Goal: Information Seeking & Learning: Learn about a topic

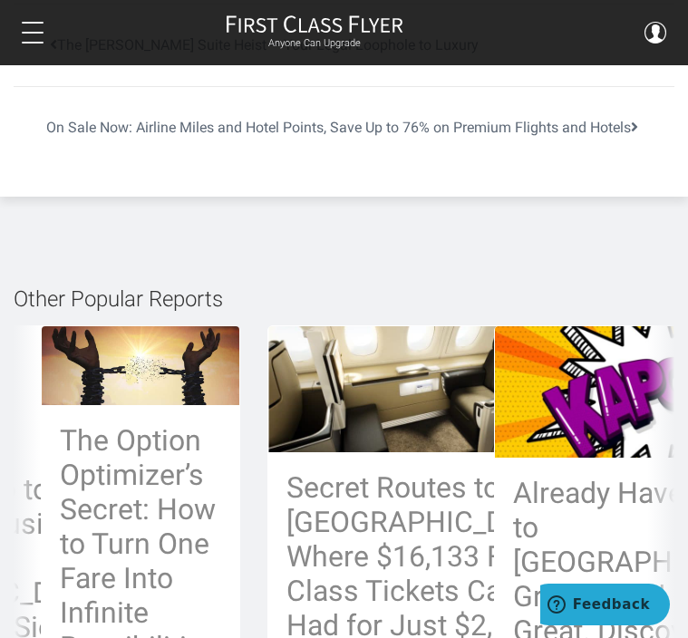
scroll to position [7882, 0]
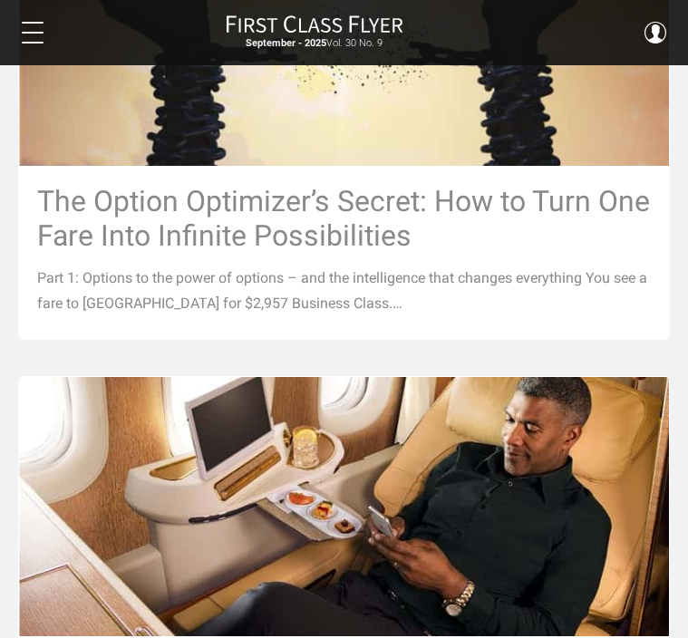
scroll to position [1566, 0]
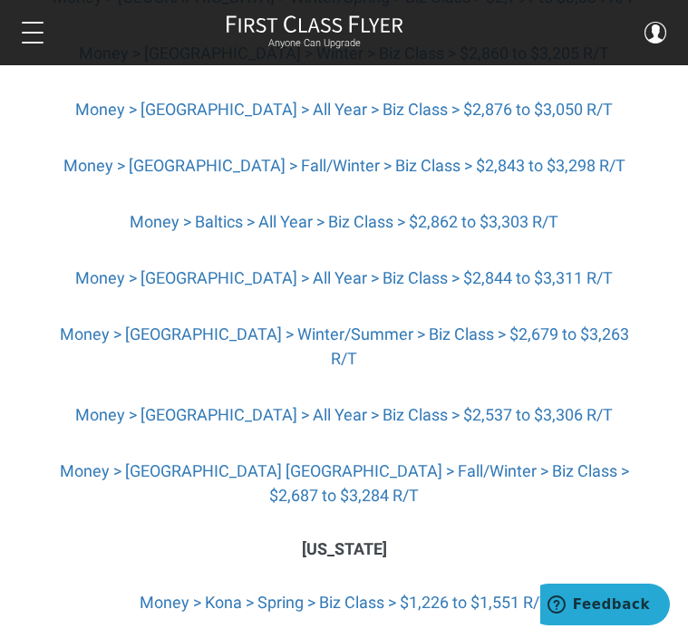
scroll to position [5436, 0]
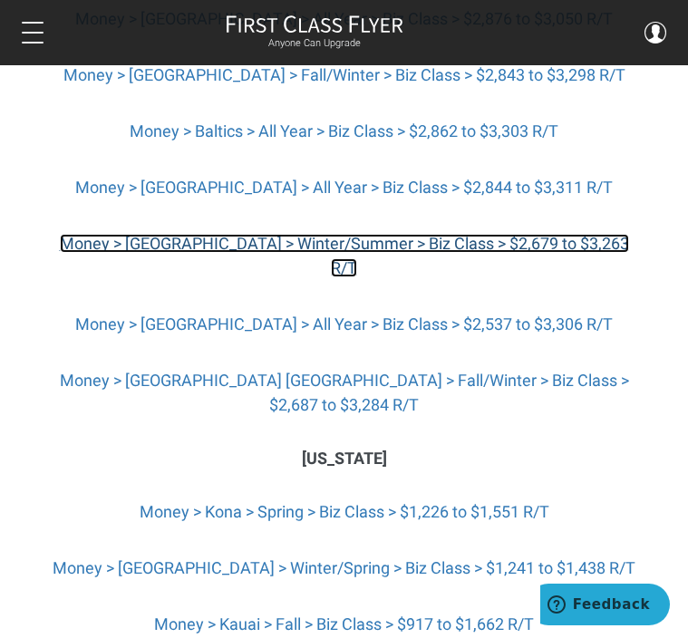
click at [223, 277] on link "Money > London > Winter/Summer > Biz Class > $2,679 to $3,263 R/T" at bounding box center [344, 255] width 569 height 43
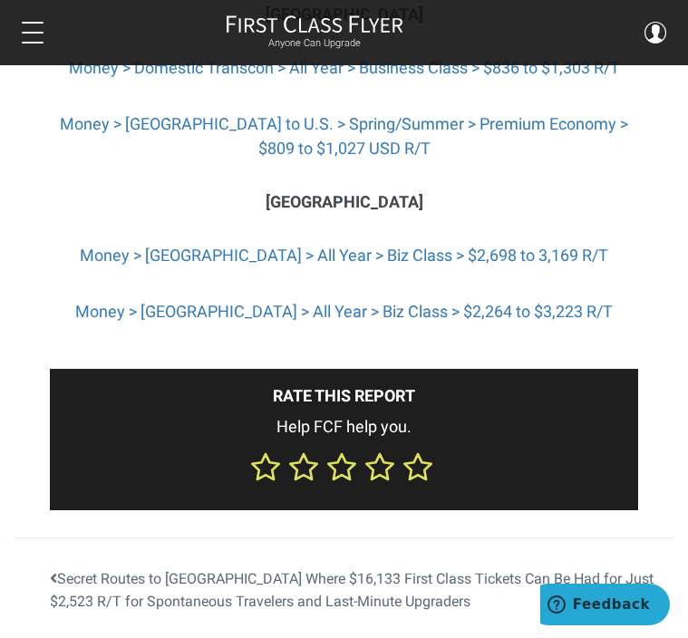
scroll to position [7067, 0]
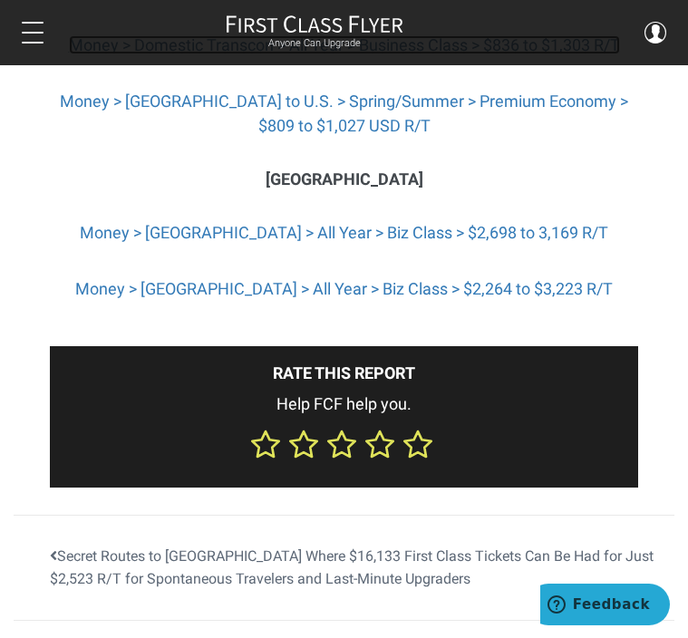
click at [295, 54] on link "Money > Domestic Transcon > All Year > Business Class > $836 to $1,303 R/T" at bounding box center [344, 44] width 551 height 19
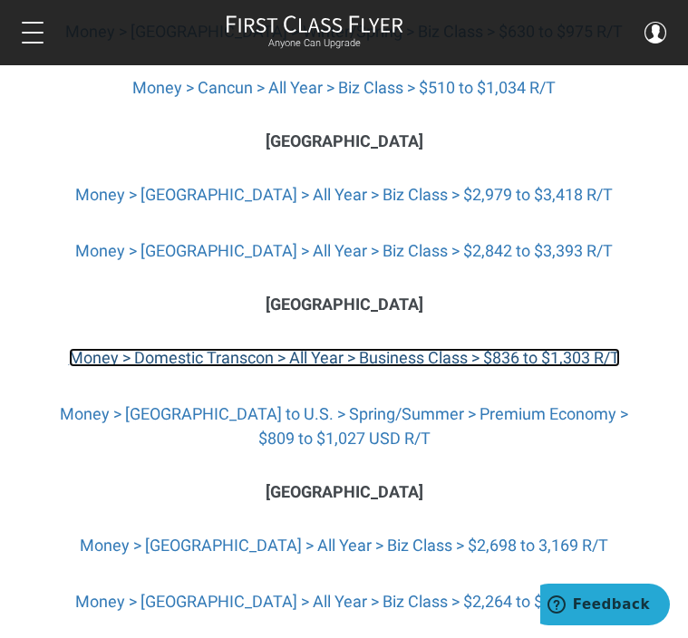
scroll to position [6704, 0]
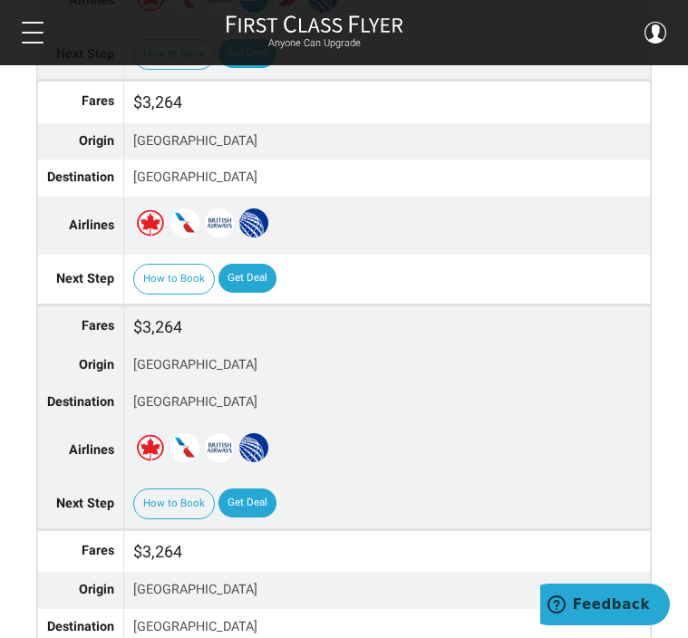
scroll to position [3352, 0]
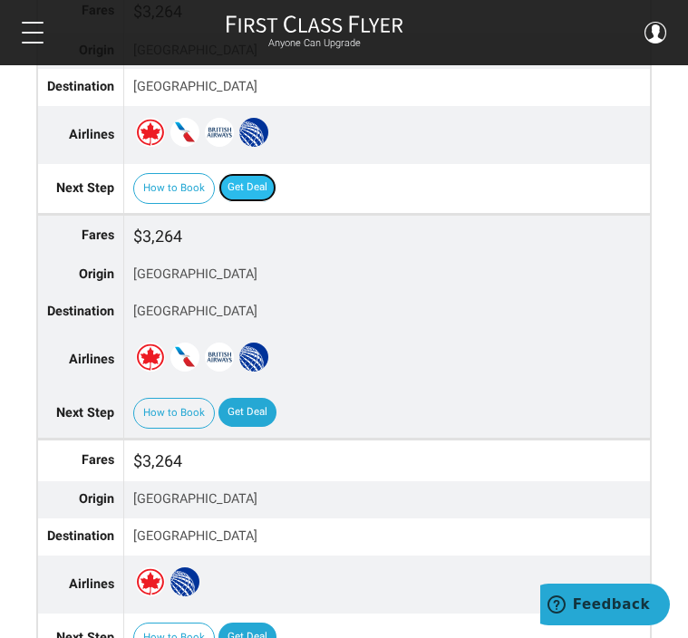
click at [276, 202] on link "Get Deal" at bounding box center [247, 187] width 58 height 29
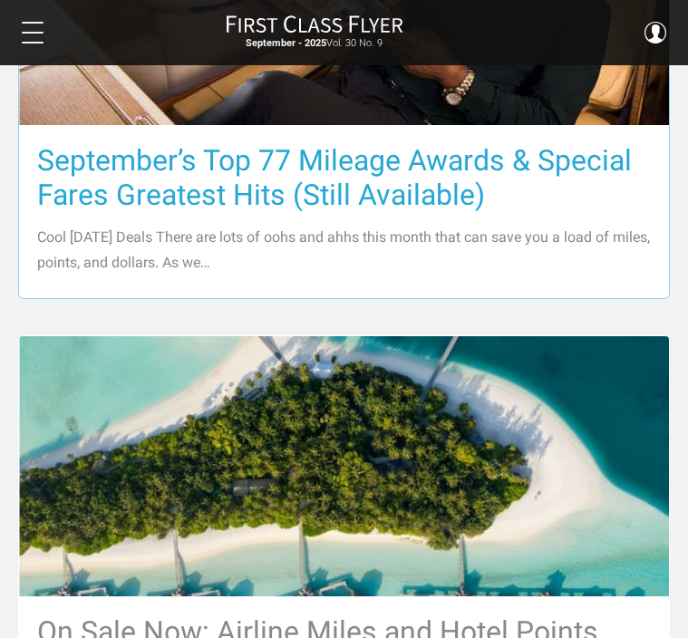
scroll to position [2183, 0]
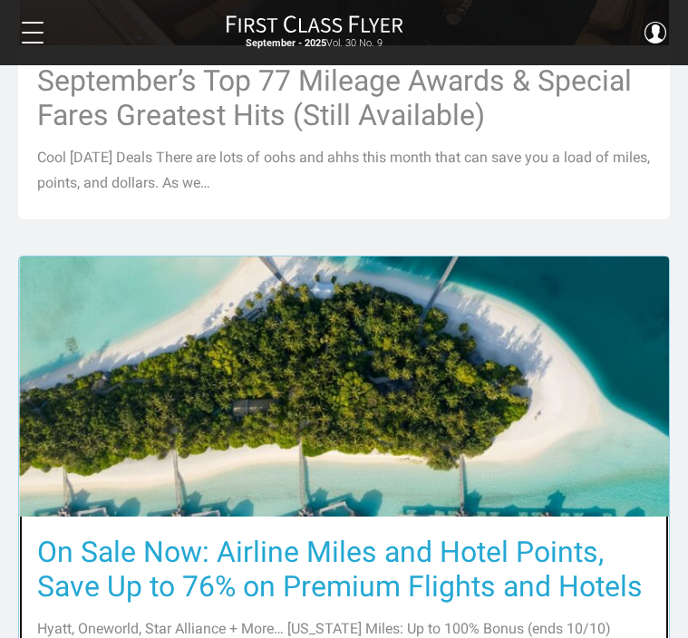
click at [268, 535] on h3 "On Sale Now: Airline Miles and Hotel Points, Save Up to 76% on Premium Flights …" at bounding box center [343, 569] width 613 height 69
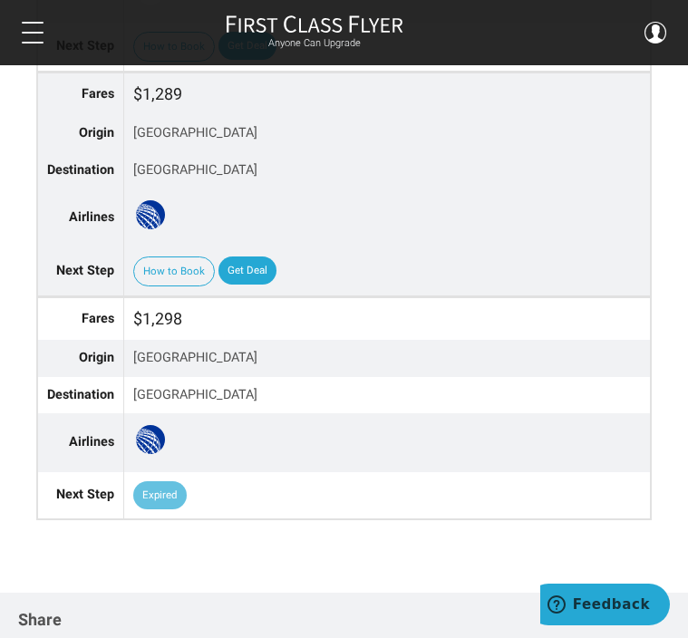
scroll to position [4530, 0]
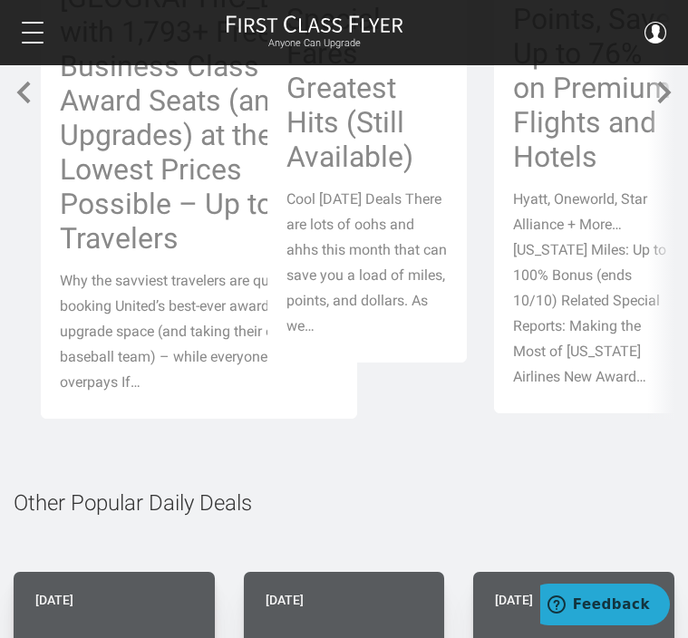
scroll to position [3262, 0]
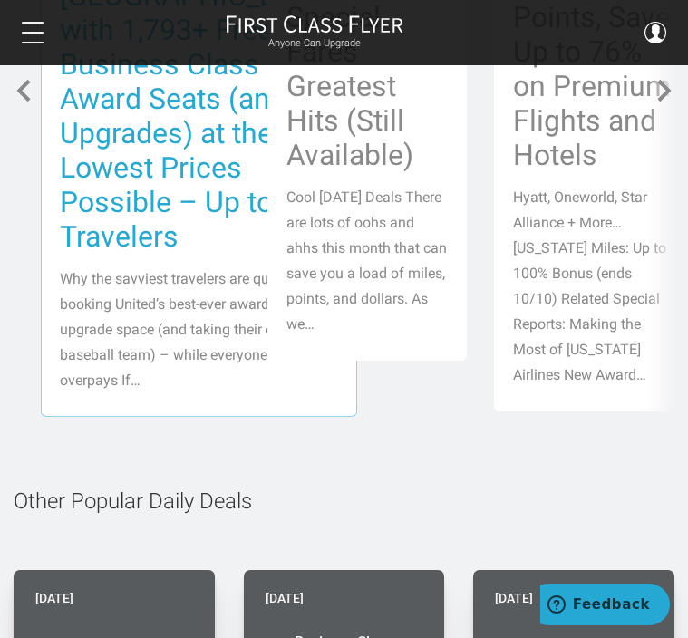
click at [107, 254] on h3 "Two Secret United Routes to [GEOGRAPHIC_DATA] with 1,793+ Free Business Class A…" at bounding box center [199, 81] width 278 height 344
